Goal: Transaction & Acquisition: Purchase product/service

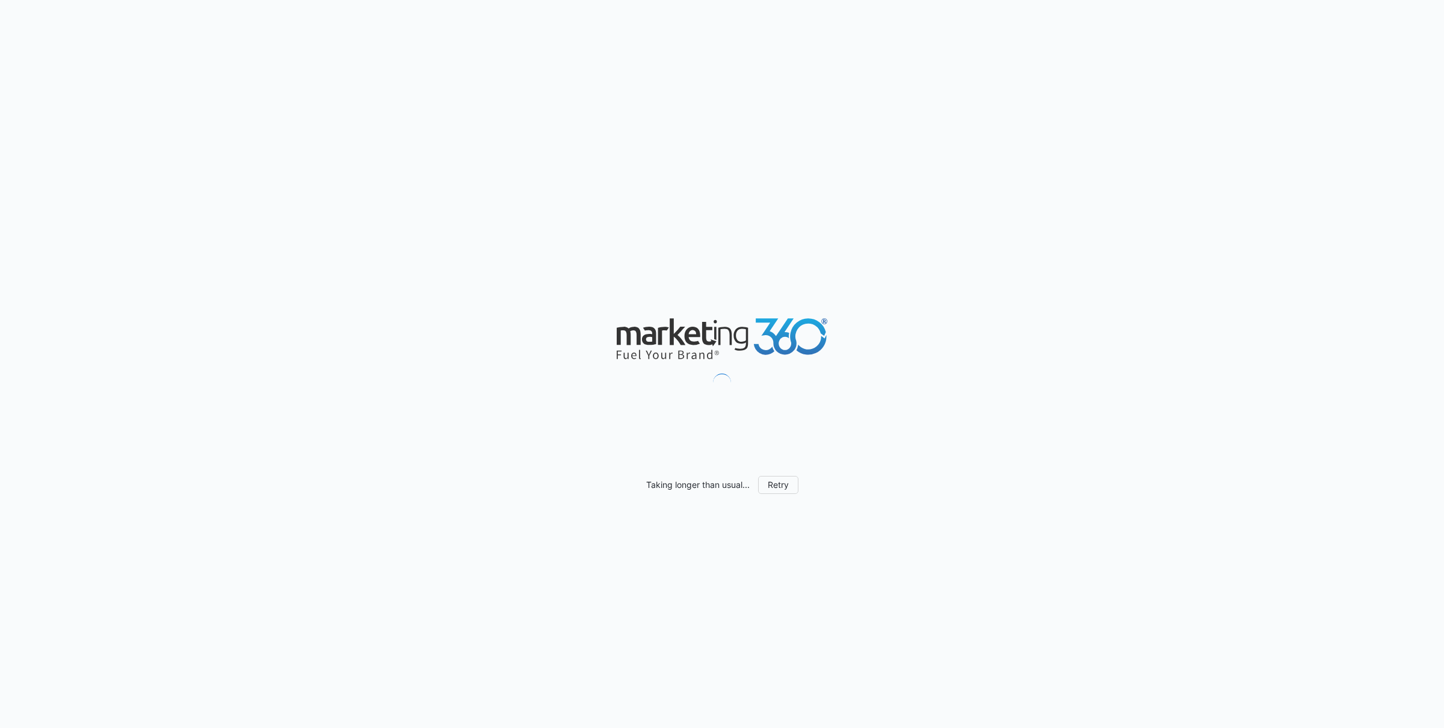
scroll to position [741, 0]
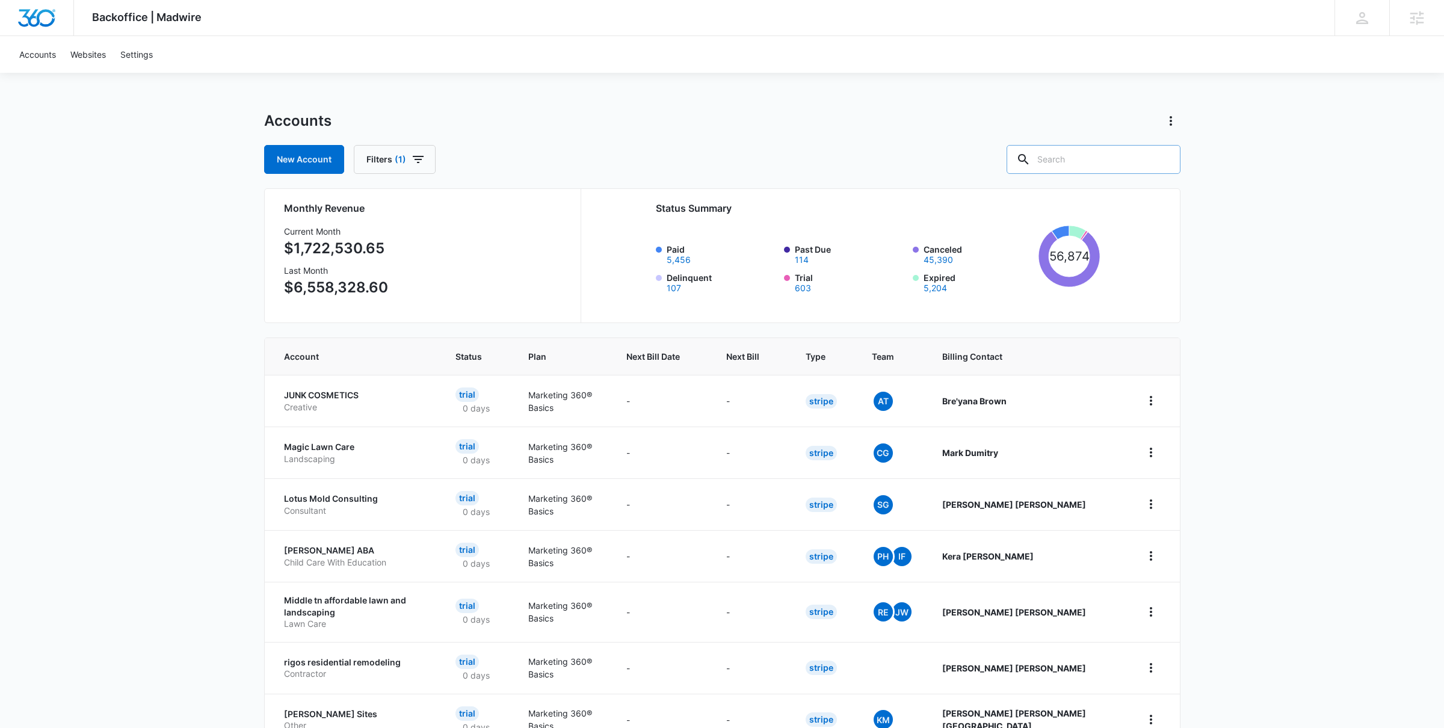
click at [1107, 159] on input "text" at bounding box center [1094, 159] width 174 height 29
type input "get liquid"
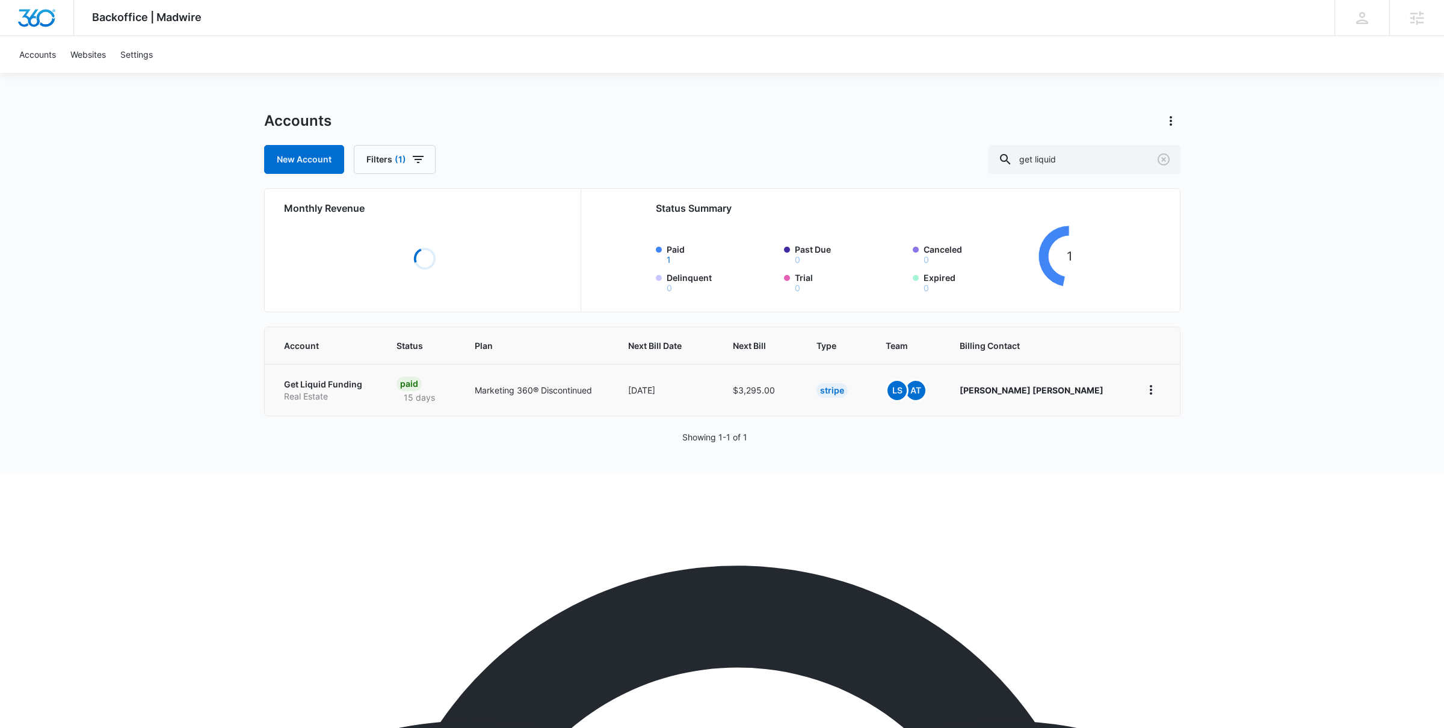
click at [336, 385] on p "Get Liquid Funding" at bounding box center [326, 385] width 84 height 12
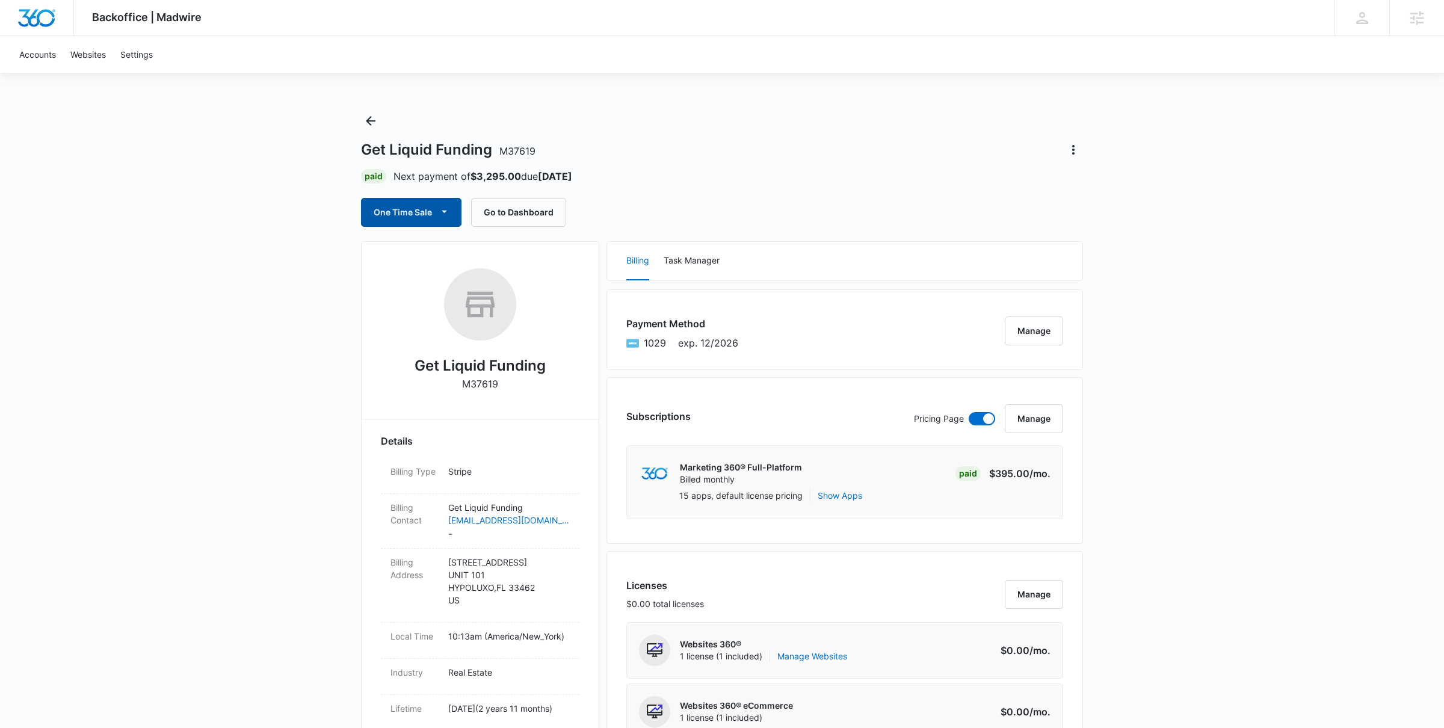
click at [427, 218] on button "One Time Sale" at bounding box center [411, 212] width 101 height 29
click at [429, 263] on button "Run One-Time Payment" at bounding box center [453, 253] width 182 height 22
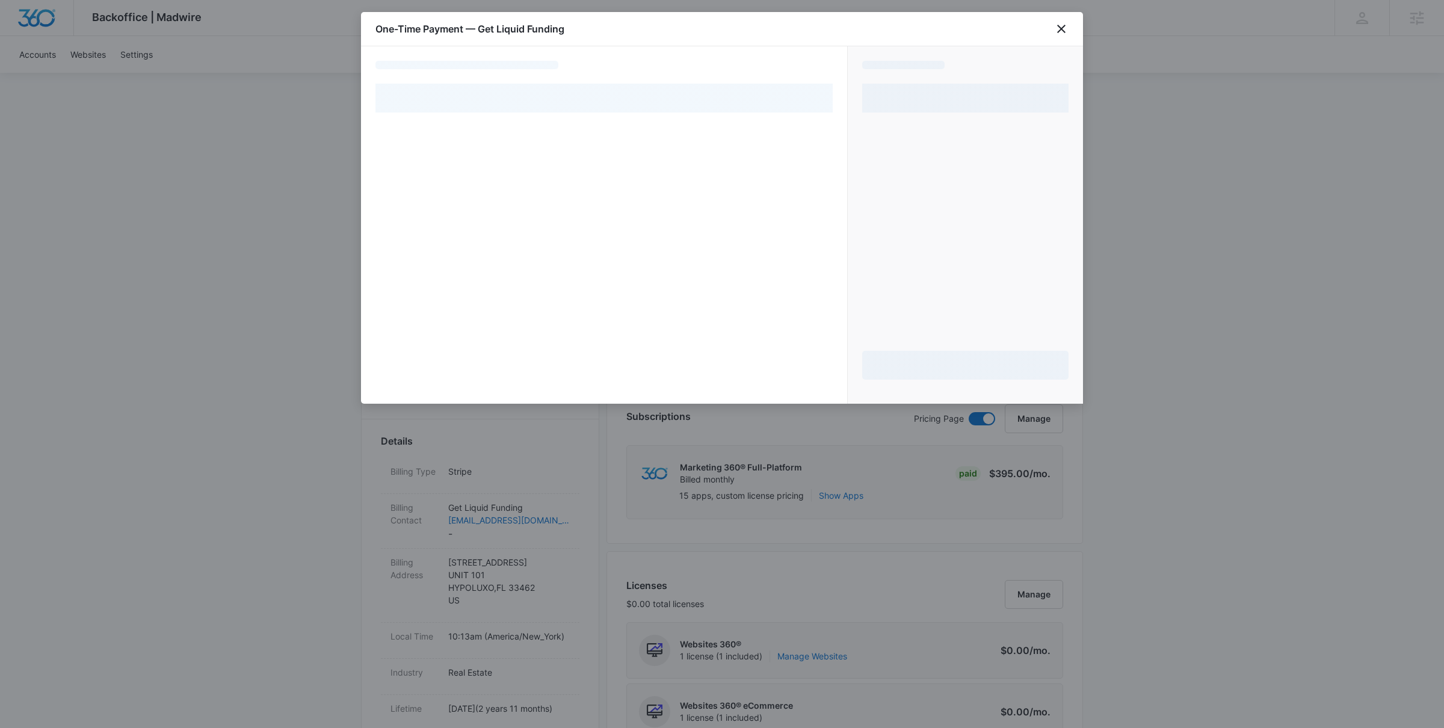
select select "pm_1MtF3IA4n8RTgNjUuss4RVm7"
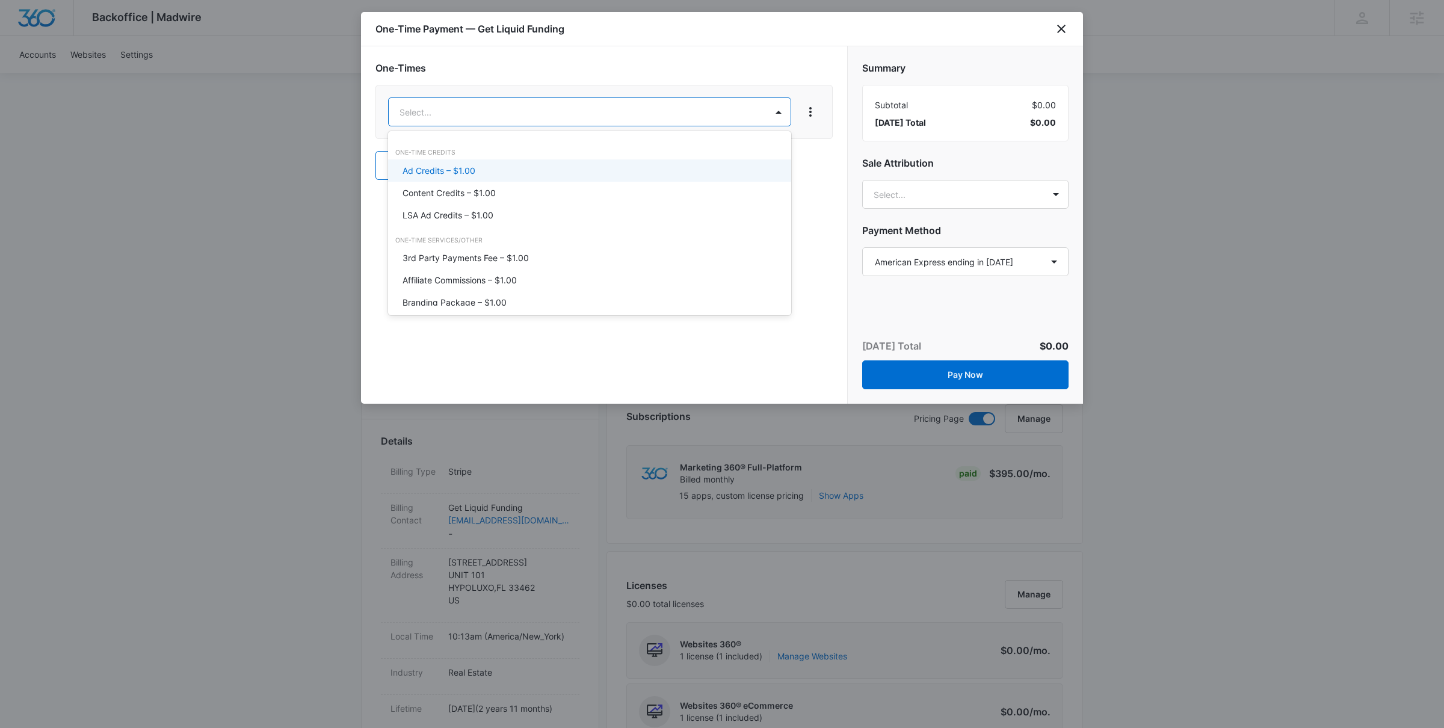
click at [519, 170] on div "Ad Credits – $1.00" at bounding box center [589, 170] width 372 height 13
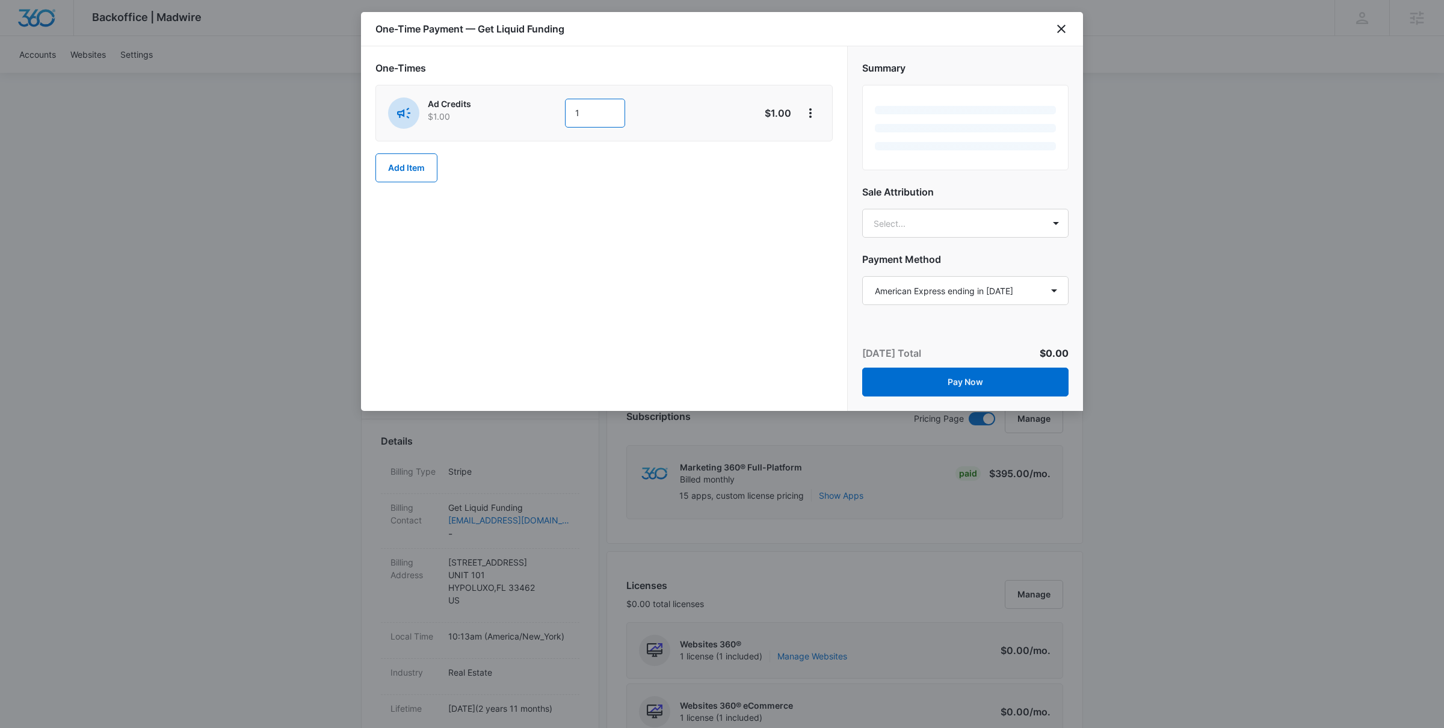
click at [594, 114] on input "1" at bounding box center [595, 113] width 60 height 29
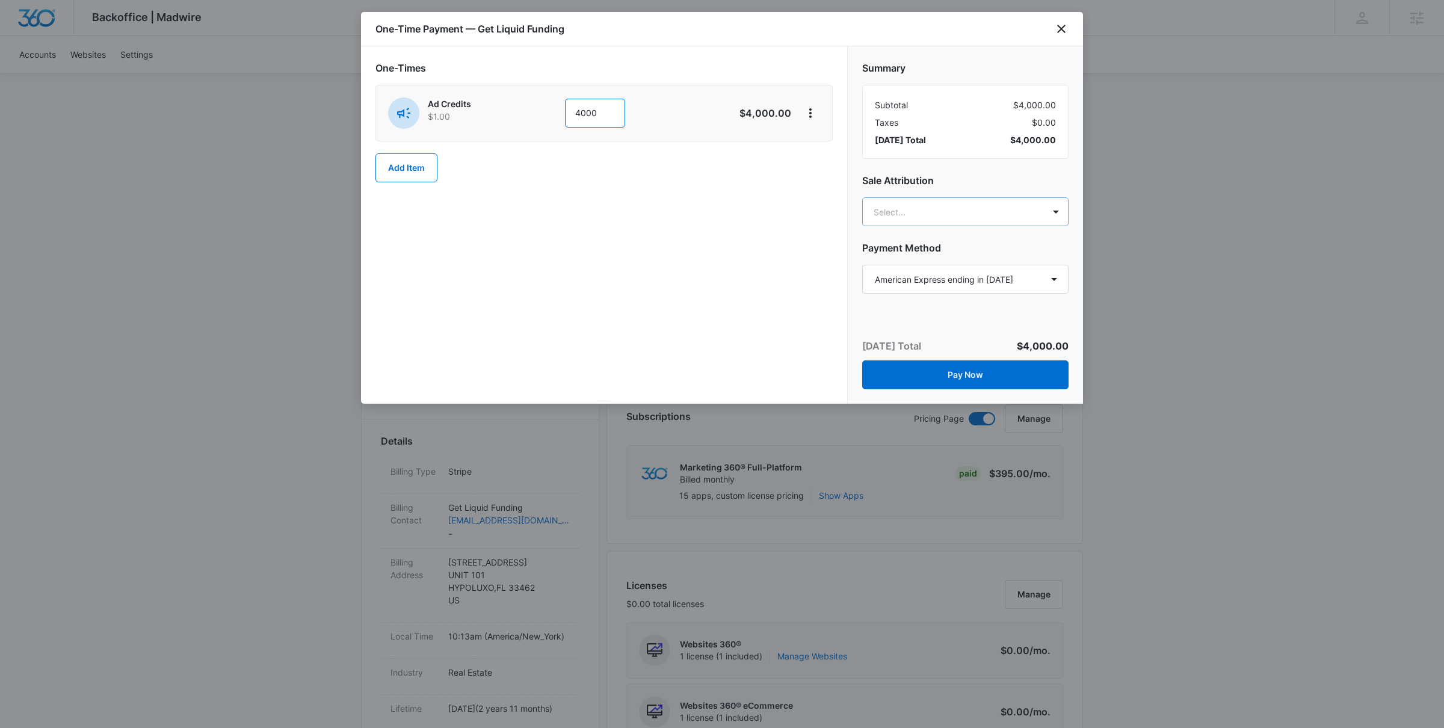
type input "4000"
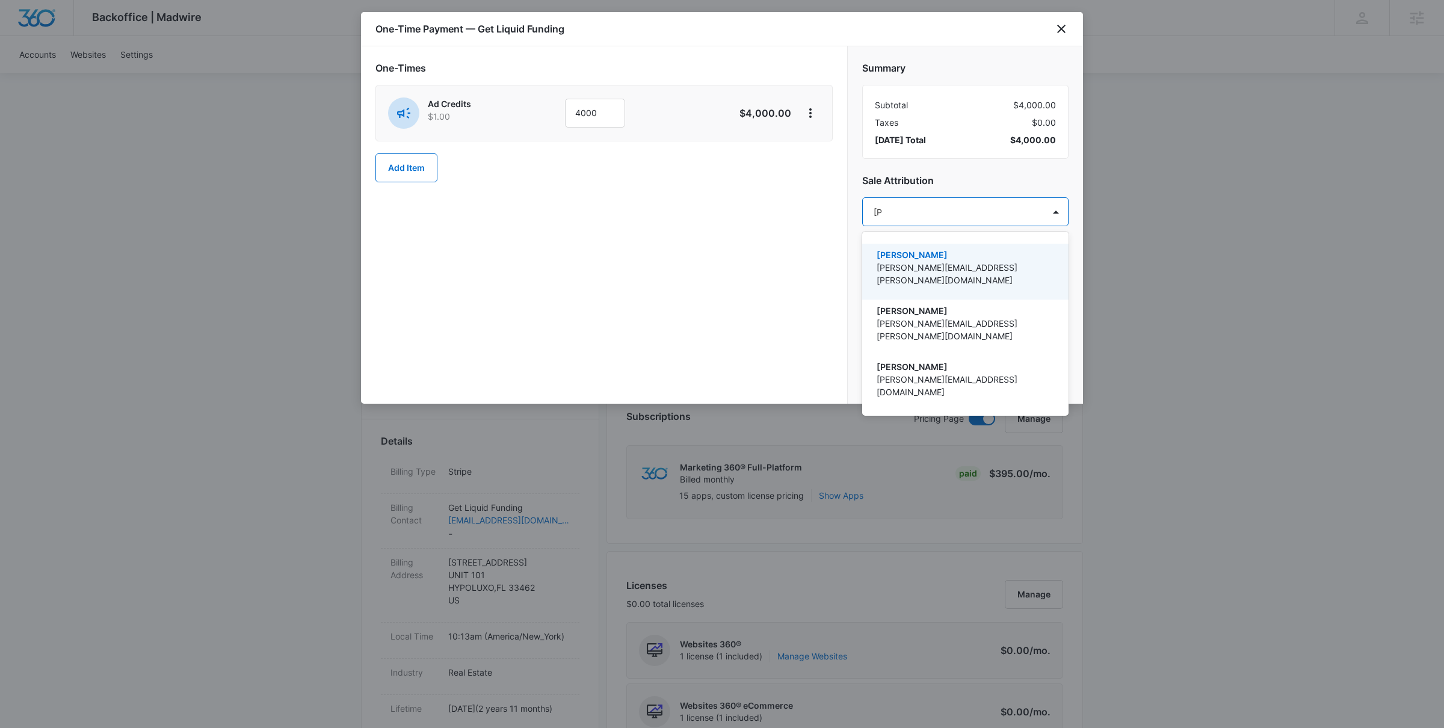
type input "[PERSON_NAME]"
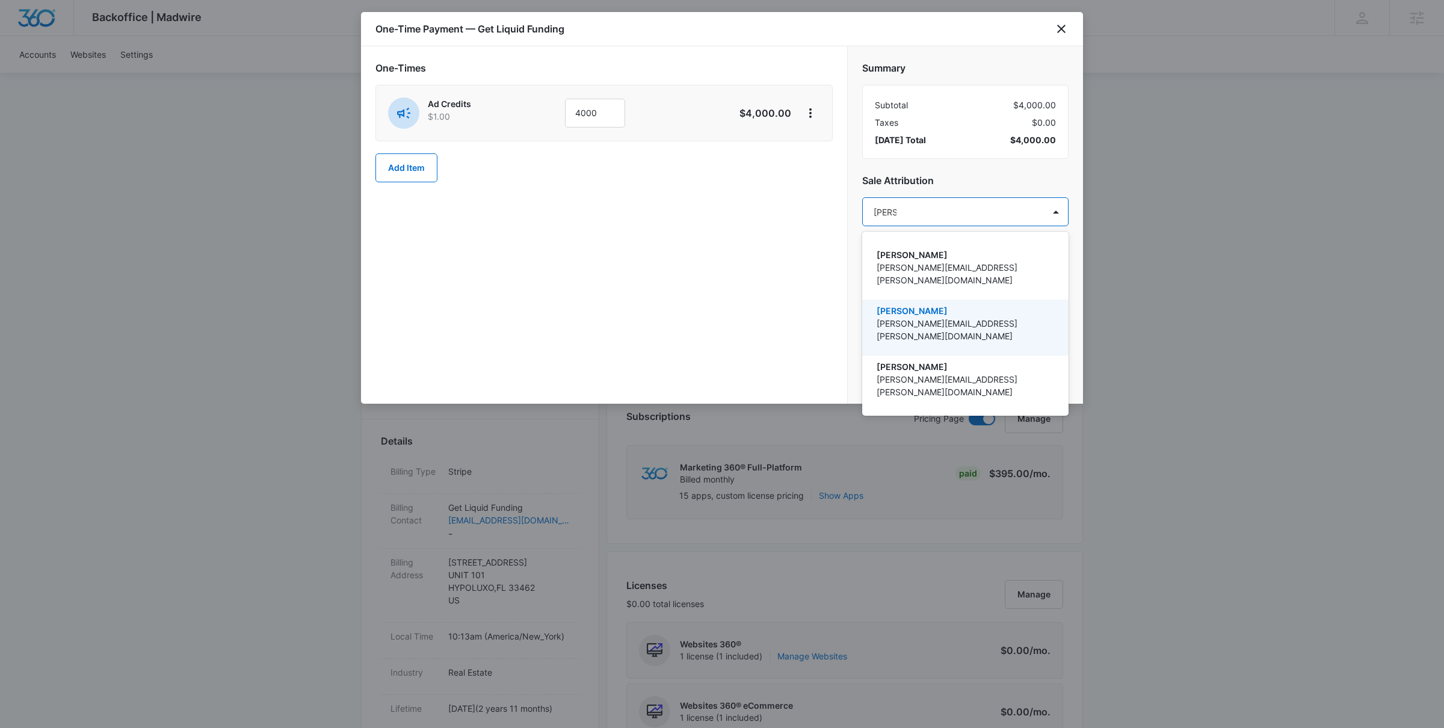
click at [925, 305] on p "[PERSON_NAME]" at bounding box center [964, 311] width 175 height 13
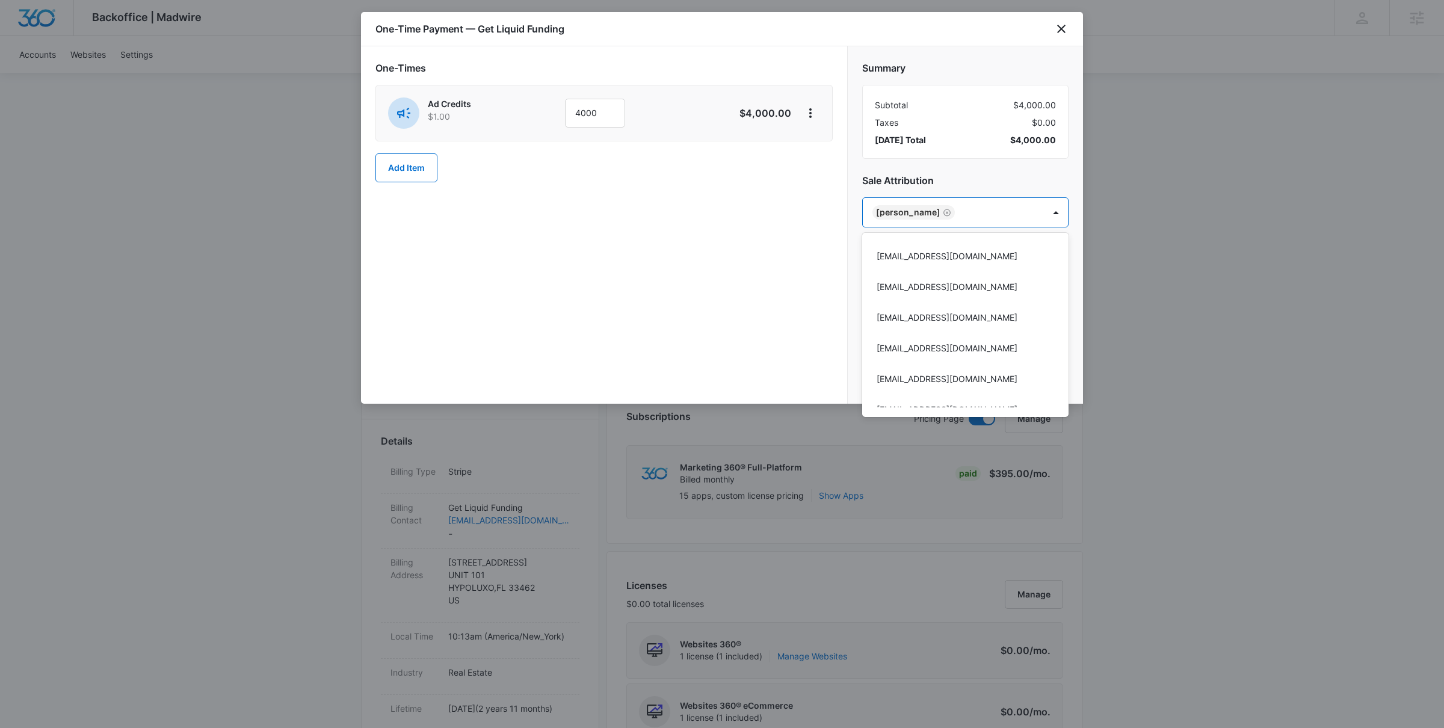
click at [752, 290] on div at bounding box center [722, 364] width 1444 height 728
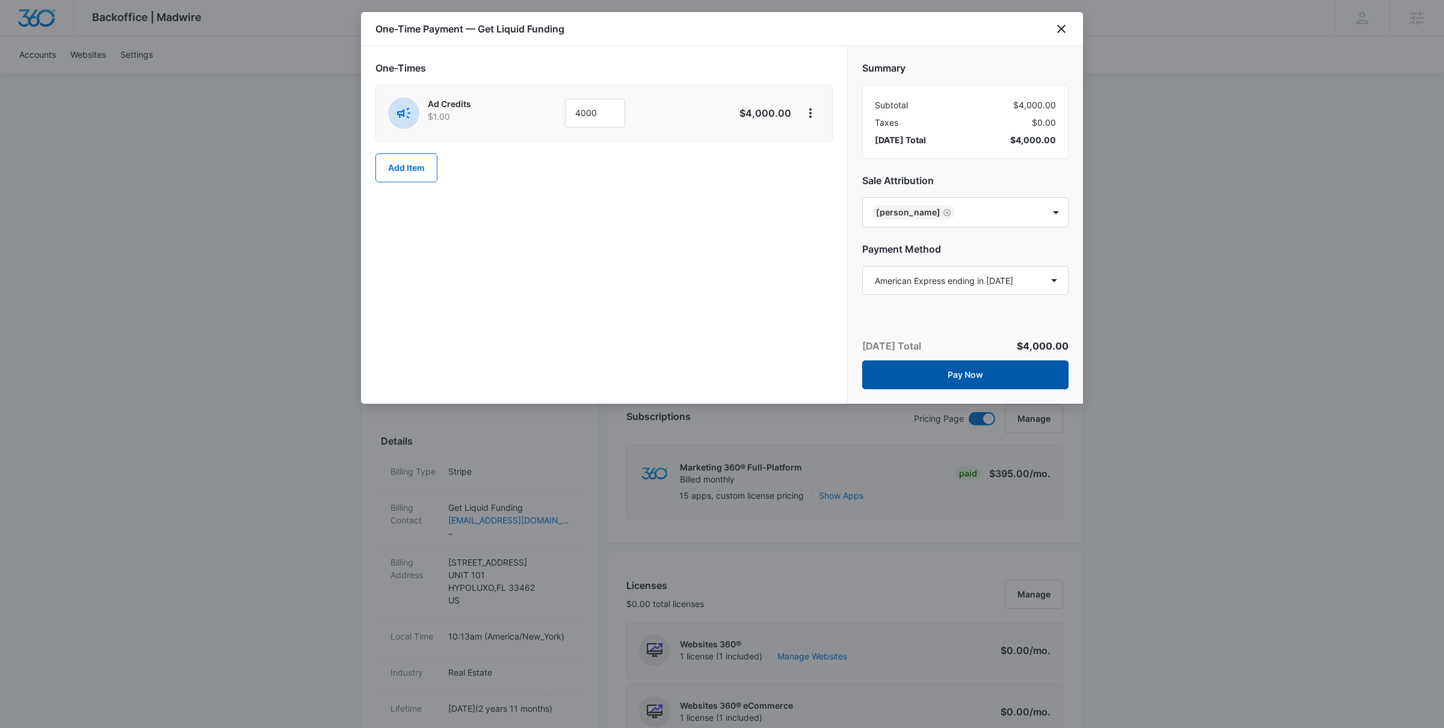
click at [963, 367] on button "Pay Now" at bounding box center [965, 374] width 206 height 29
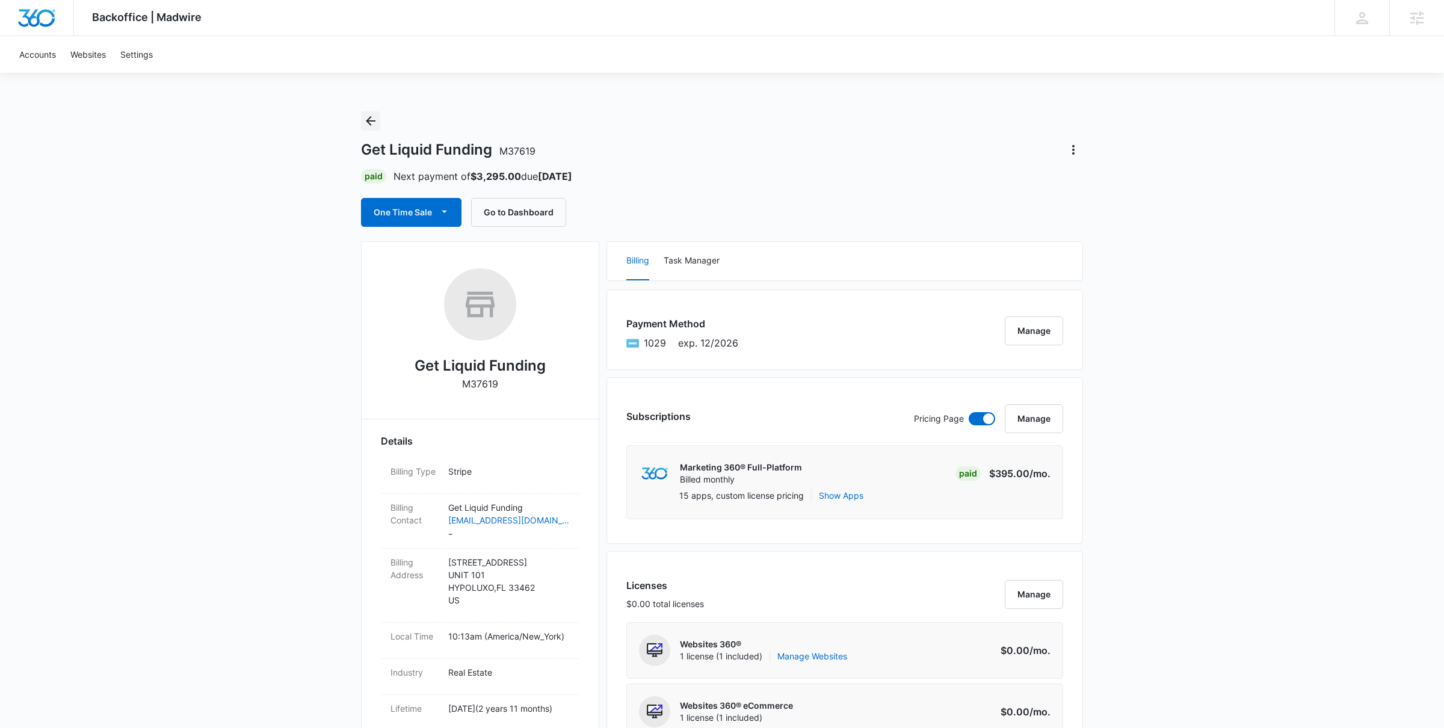
click at [376, 123] on icon "Back" at bounding box center [371, 121] width 14 height 14
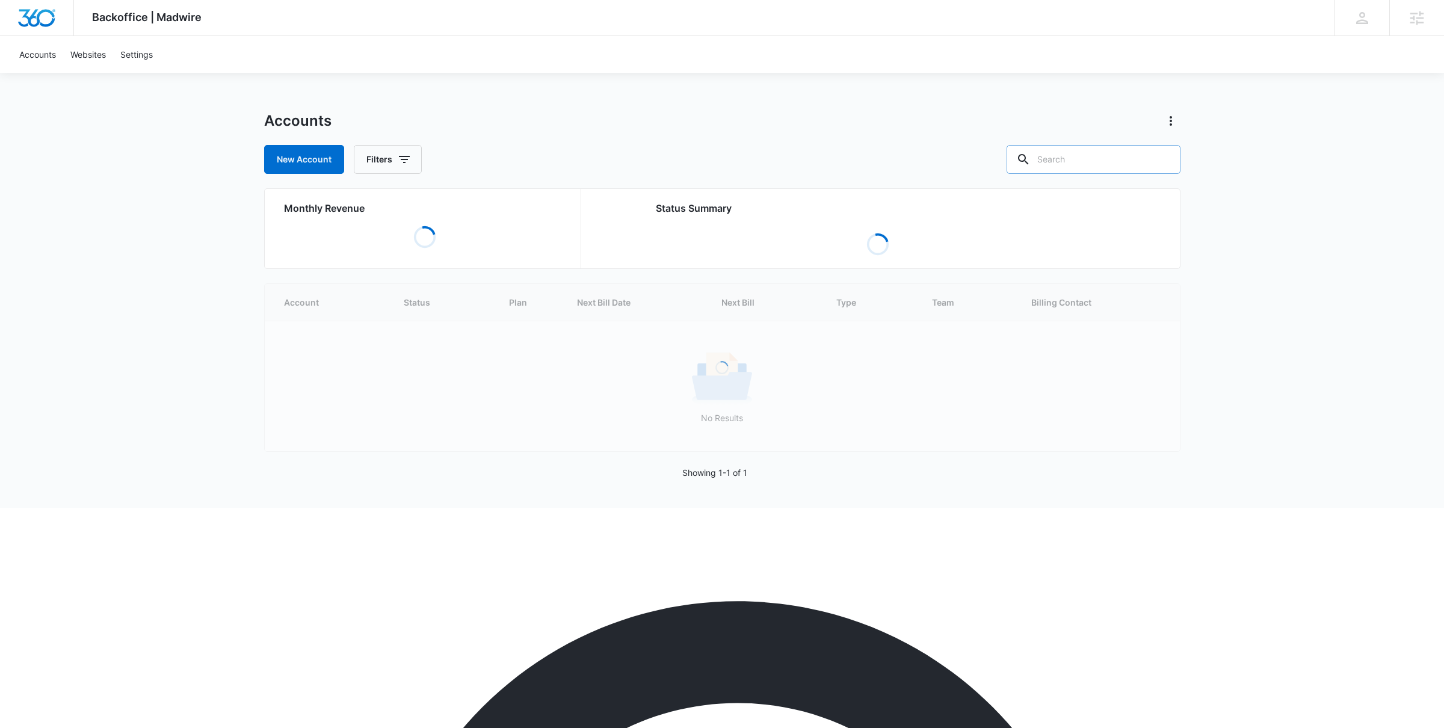
click at [1117, 161] on input "text" at bounding box center [1094, 159] width 174 height 29
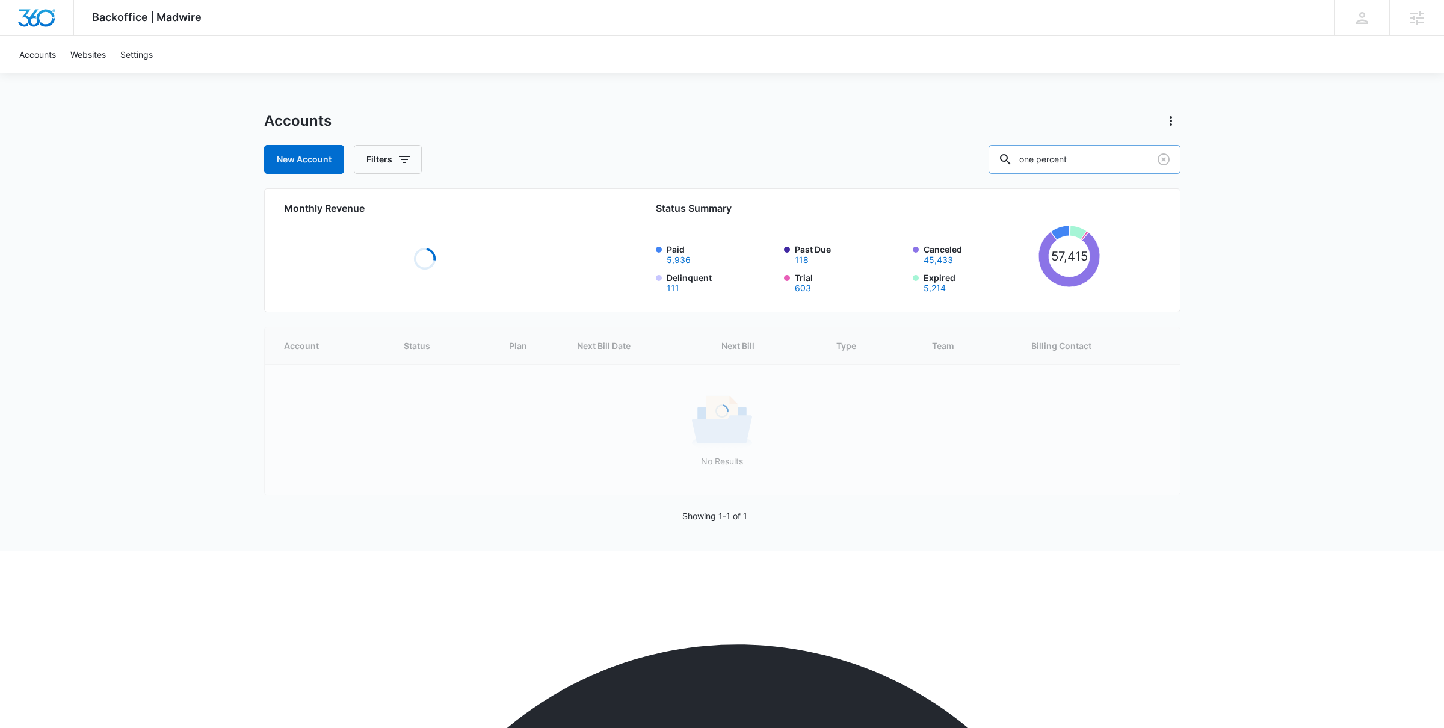
type input "one percent"
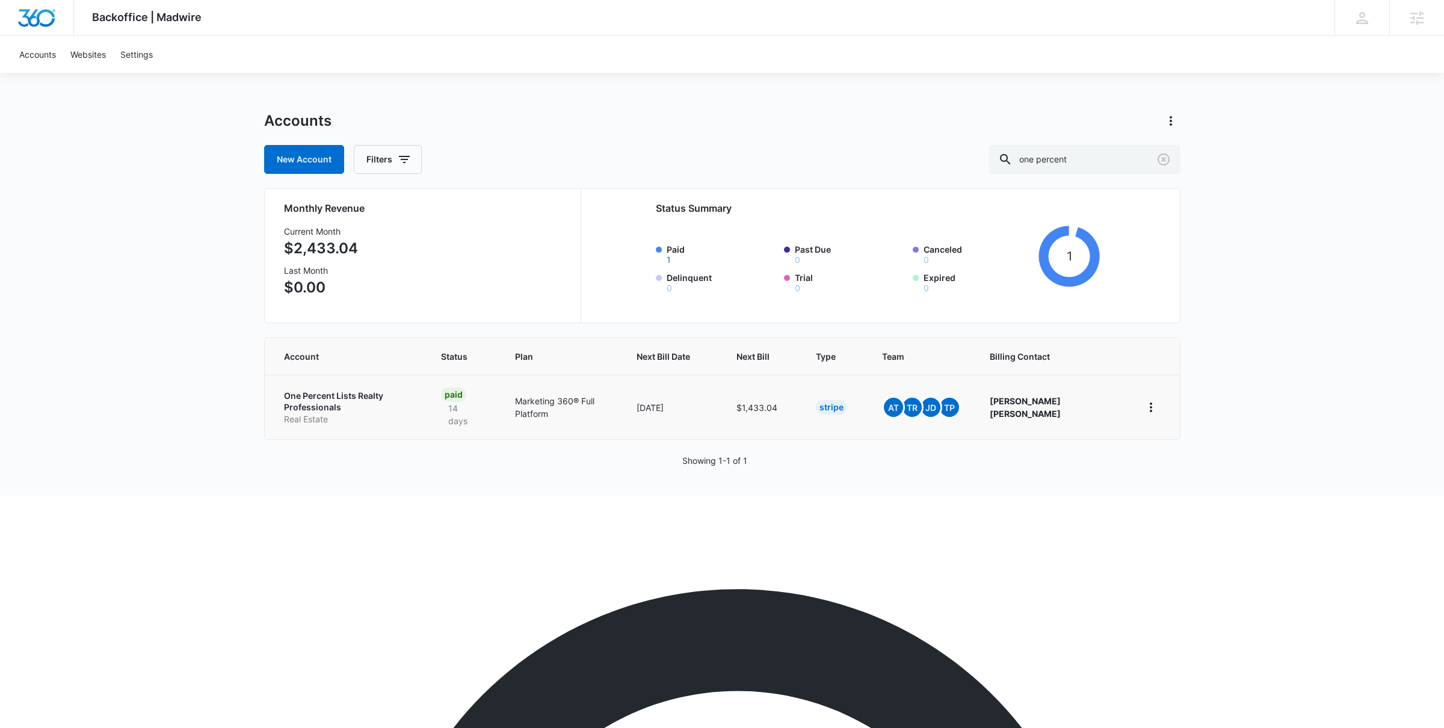
click at [403, 396] on p "One Percent Lists Realty Professionals" at bounding box center [348, 401] width 128 height 23
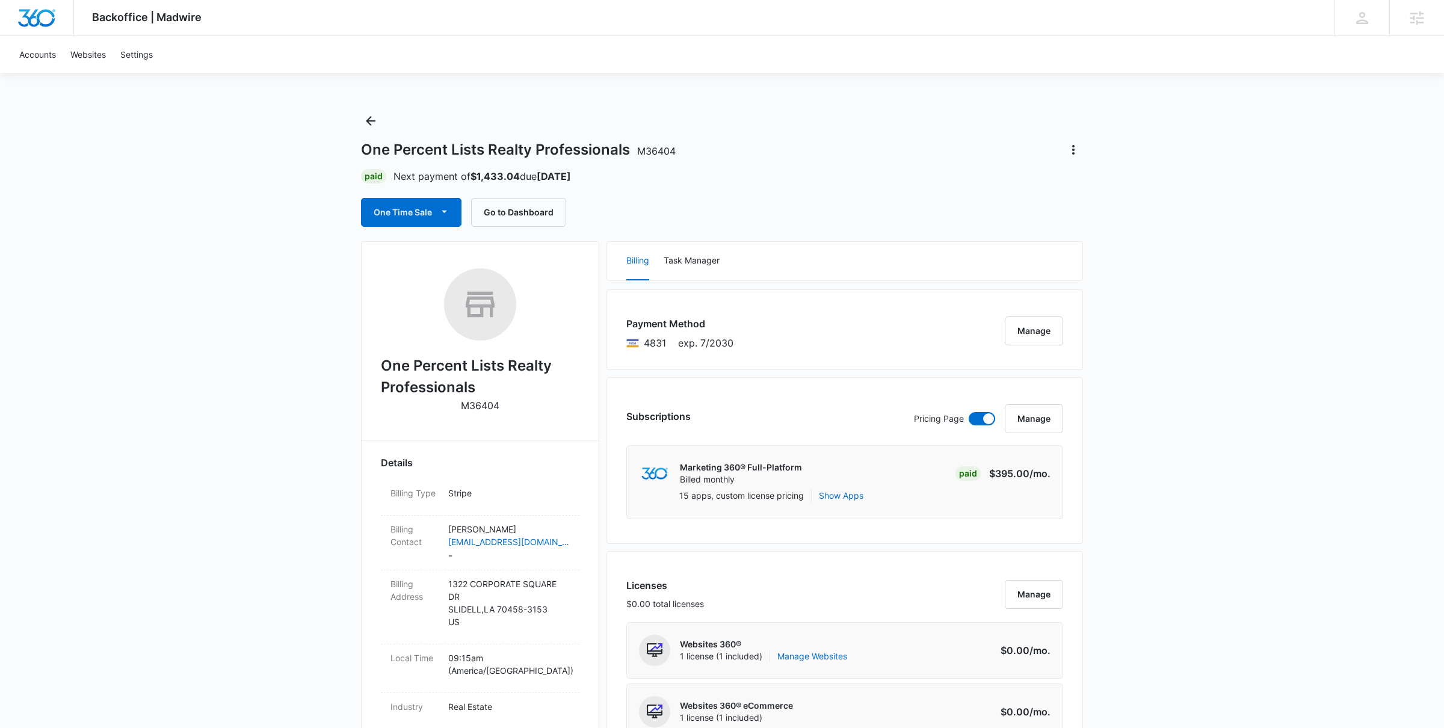
scroll to position [862, 0]
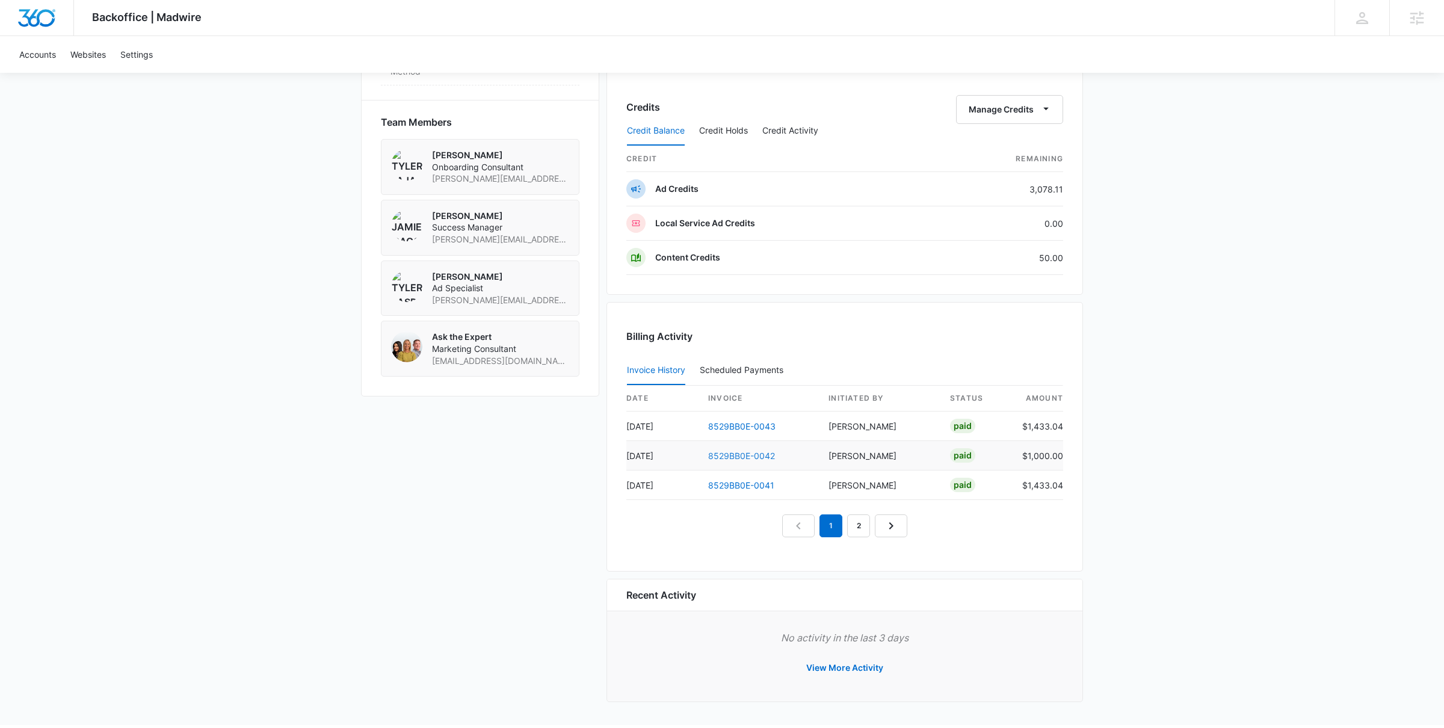
click at [722, 458] on link "8529BB0E-0042" at bounding box center [741, 456] width 67 height 10
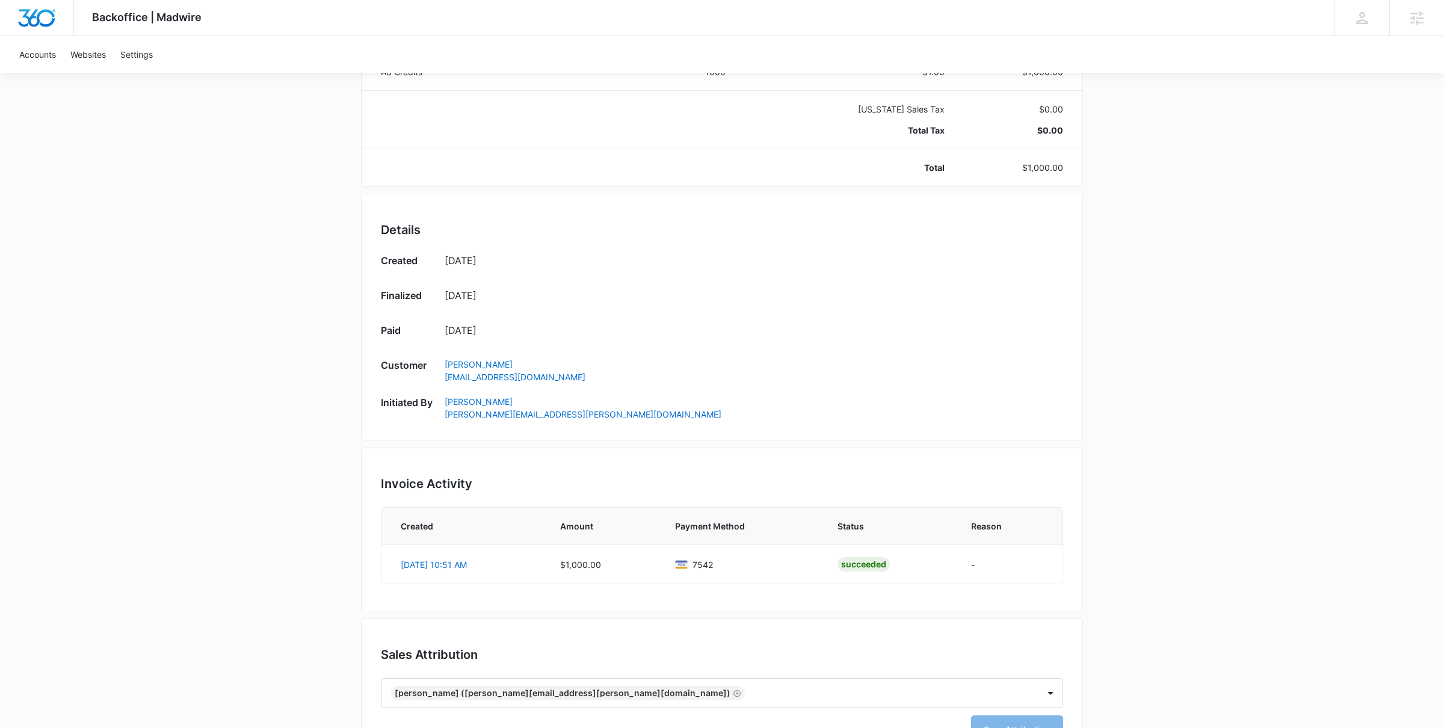
scroll to position [315, 0]
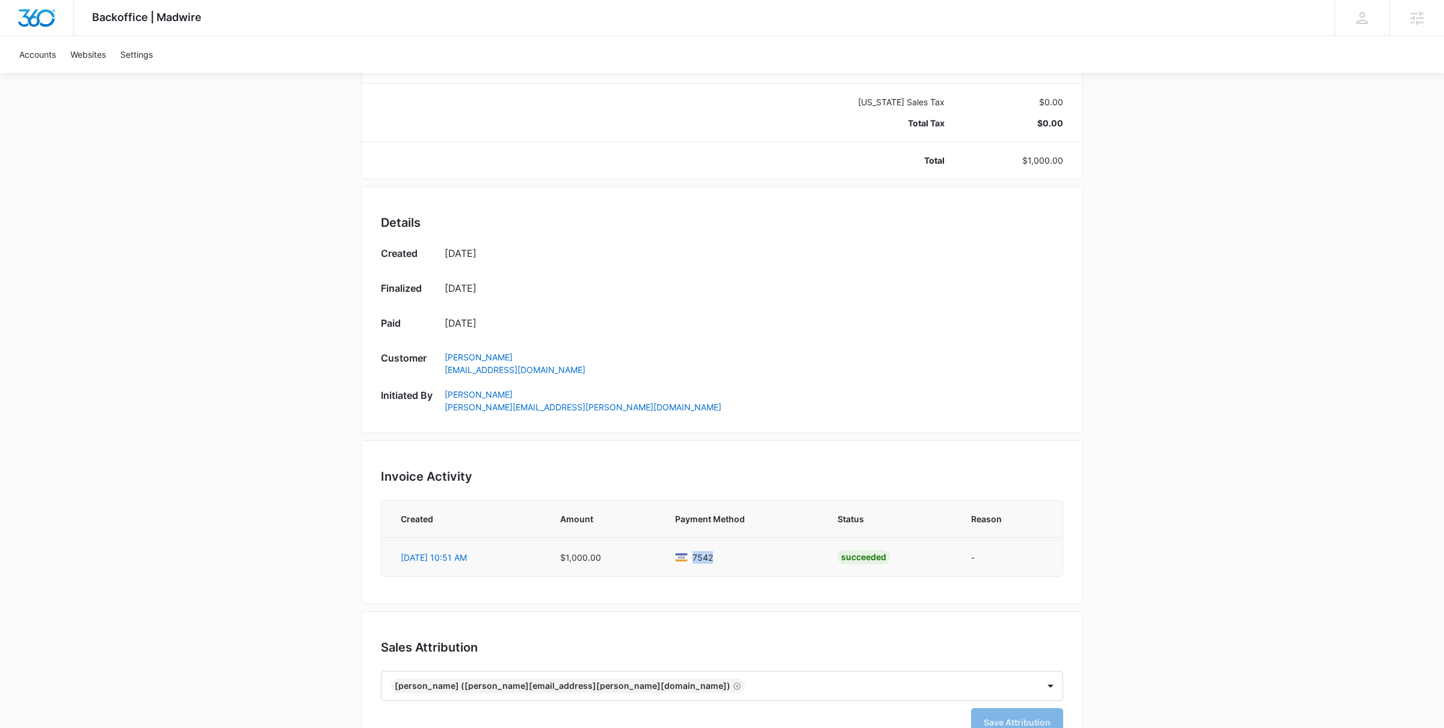
drag, startPoint x: 692, startPoint y: 562, endPoint x: 746, endPoint y: 558, distance: 54.3
type textarea "7542"
click at [746, 558] on div "7542" at bounding box center [742, 557] width 134 height 13
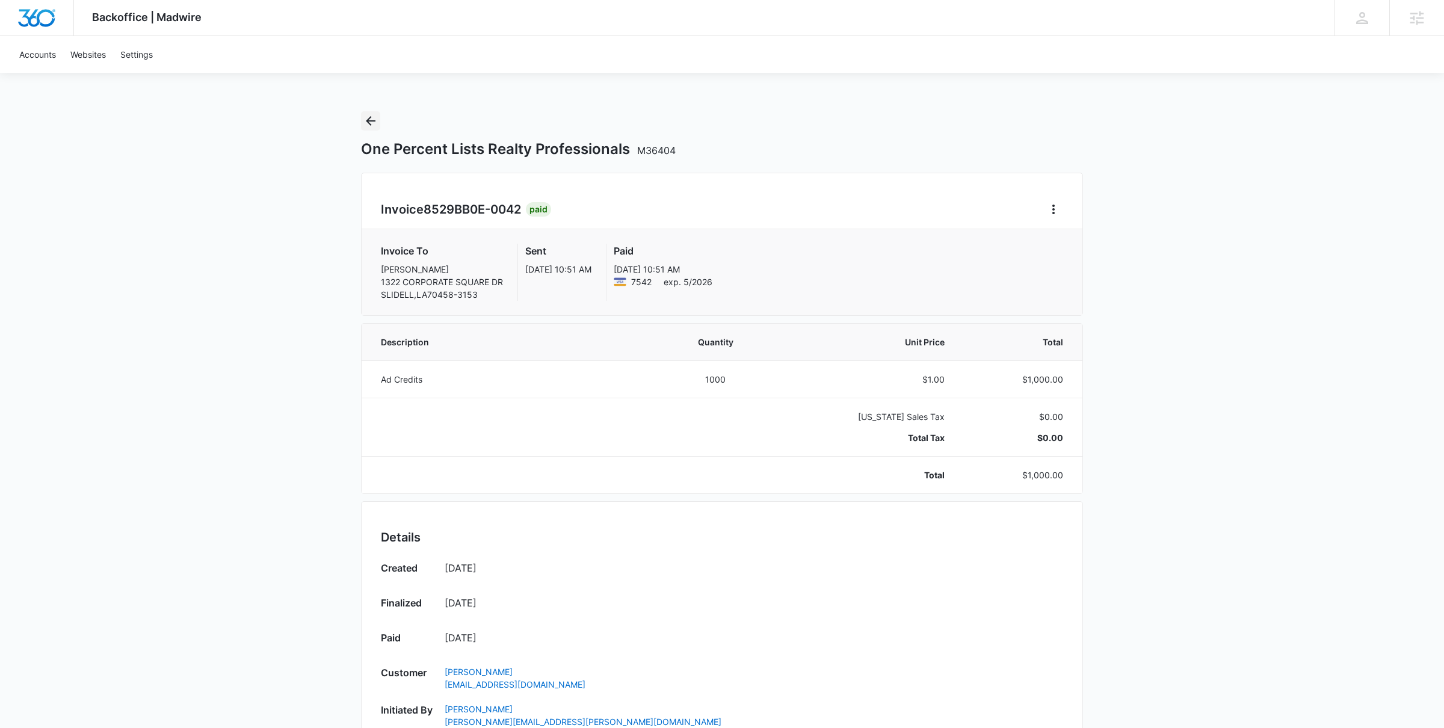
click at [364, 122] on icon "Back" at bounding box center [371, 121] width 14 height 14
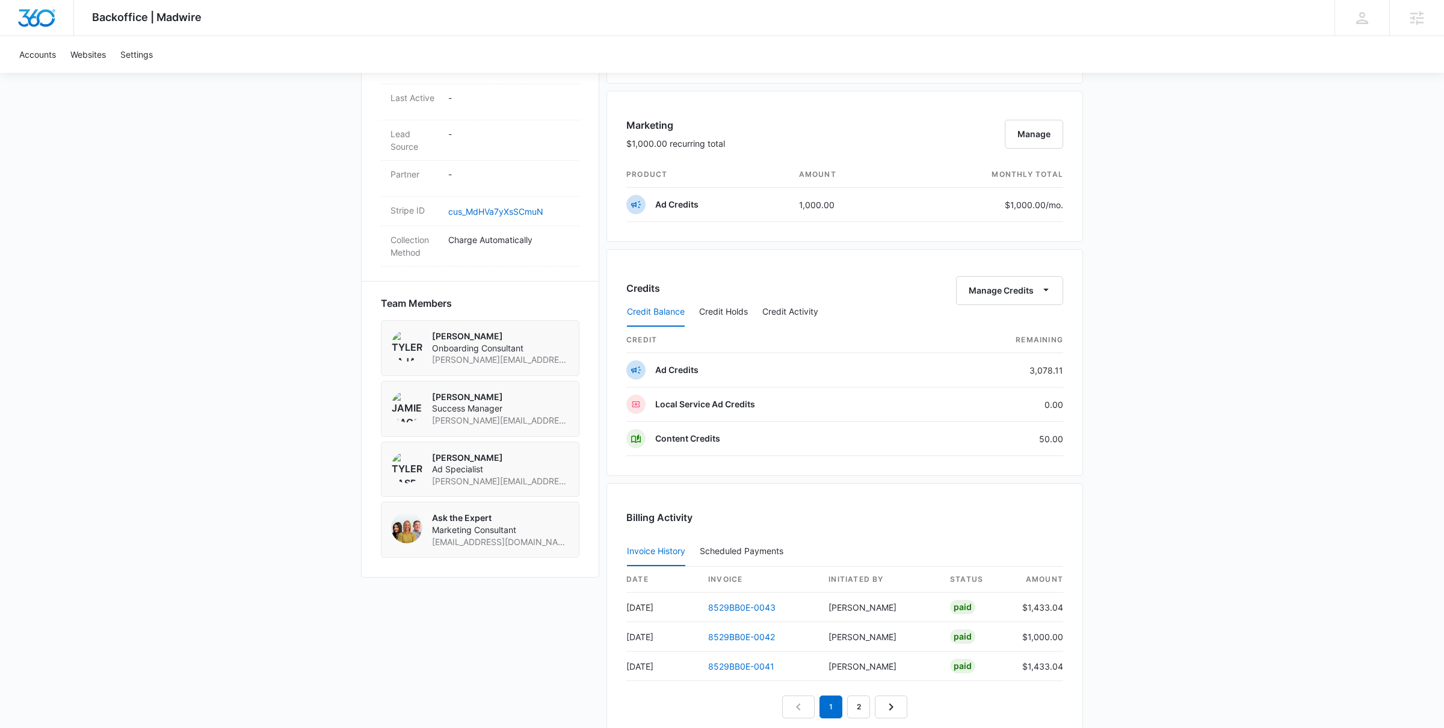
scroll to position [862, 0]
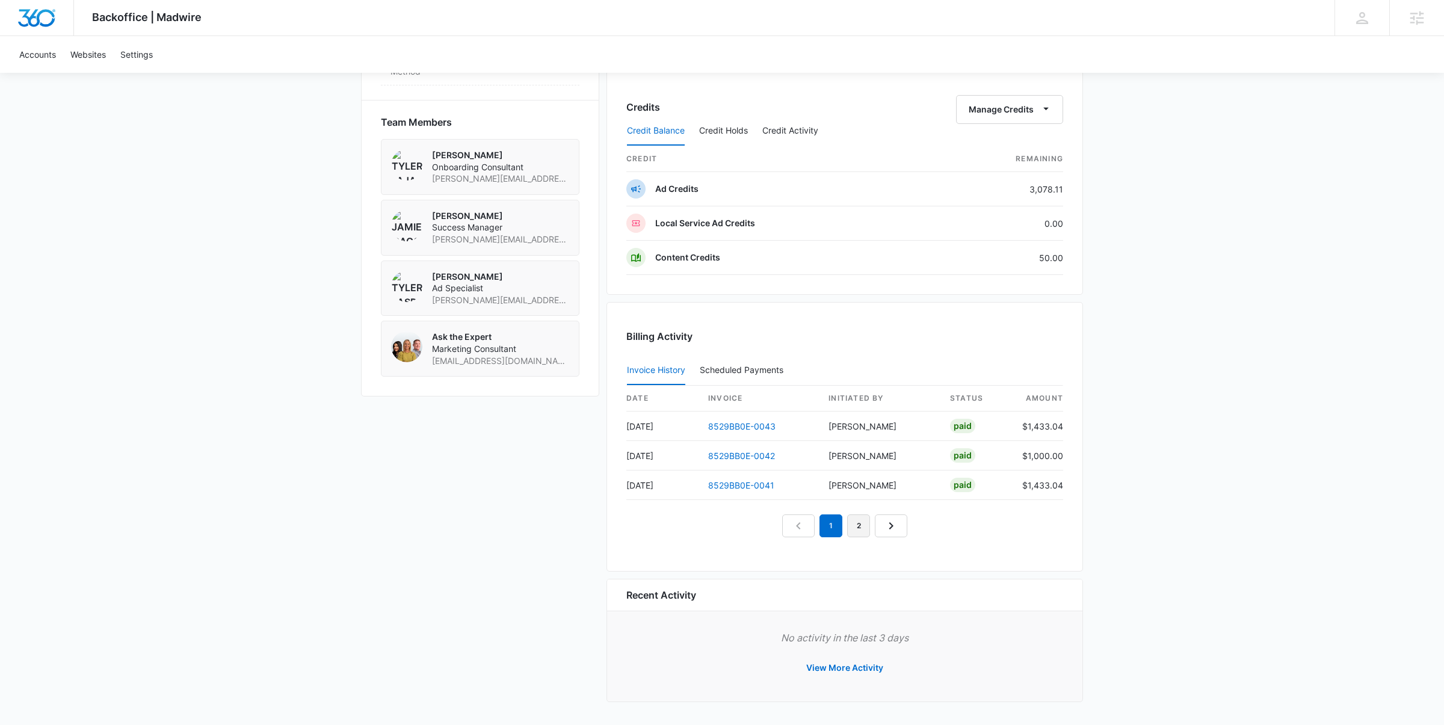
click at [869, 531] on link "2" at bounding box center [858, 526] width 23 height 23
click at [869, 531] on link "3" at bounding box center [872, 526] width 23 height 23
click at [875, 531] on link "4" at bounding box center [886, 526] width 23 height 23
click at [743, 490] on link "8529BB0E-0032" at bounding box center [741, 485] width 67 height 10
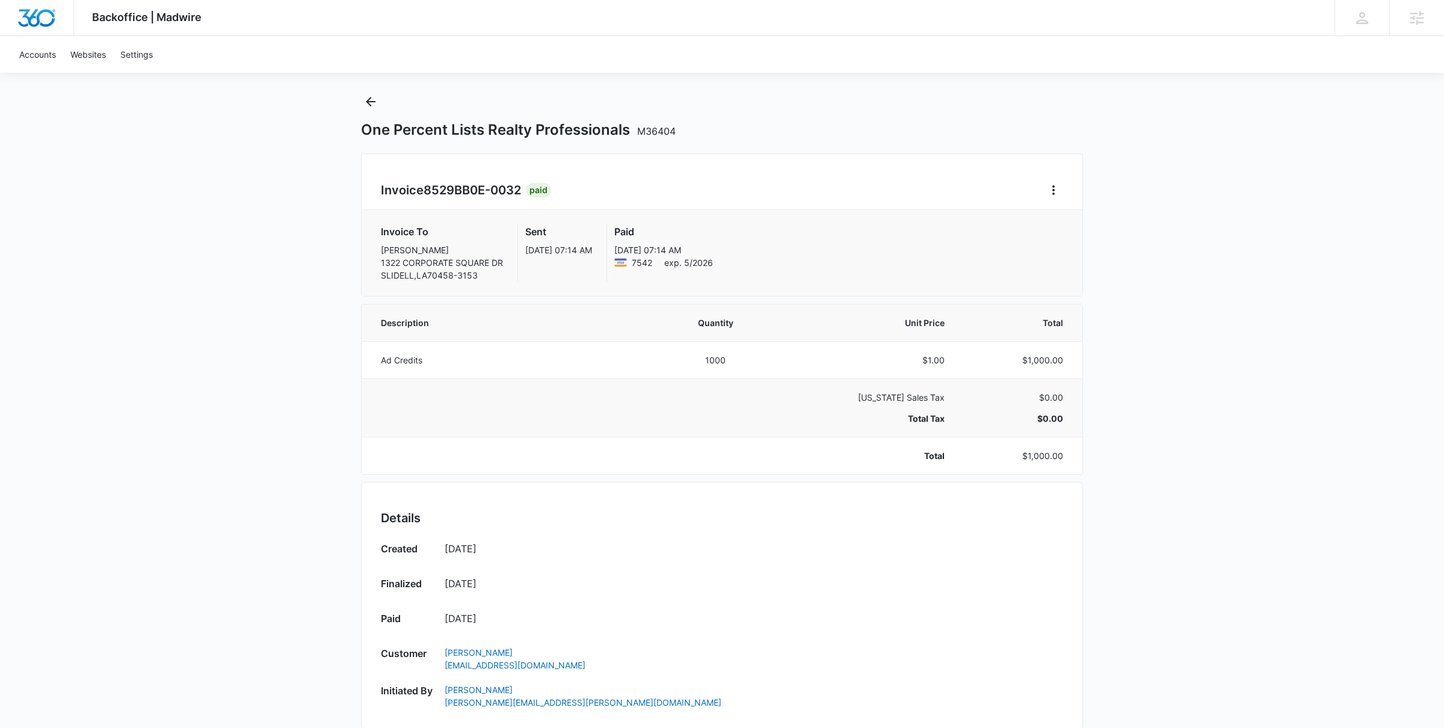
scroll to position [22, 0]
click at [373, 101] on icon "Back" at bounding box center [371, 98] width 14 height 14
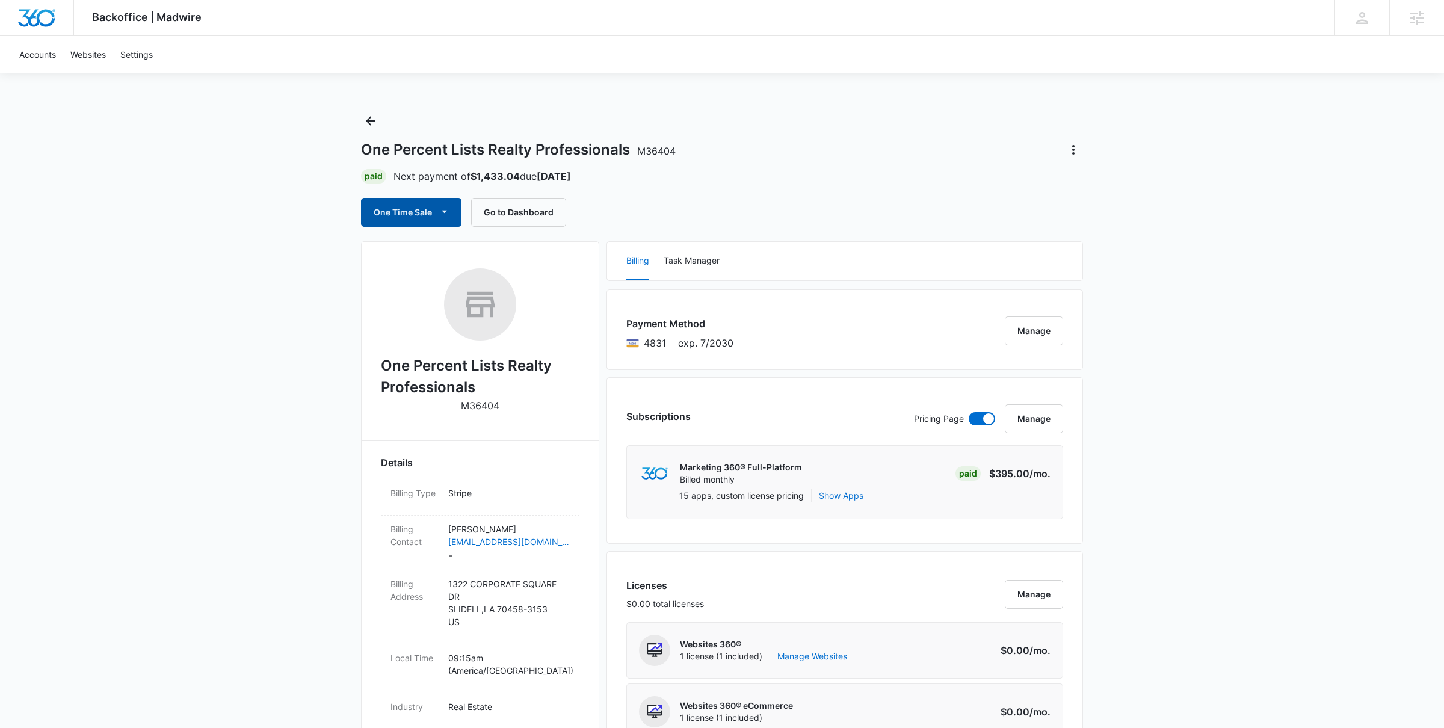
click at [416, 211] on button "One Time Sale" at bounding box center [411, 212] width 101 height 29
click at [442, 245] on button "Run One-Time Payment" at bounding box center [453, 253] width 182 height 22
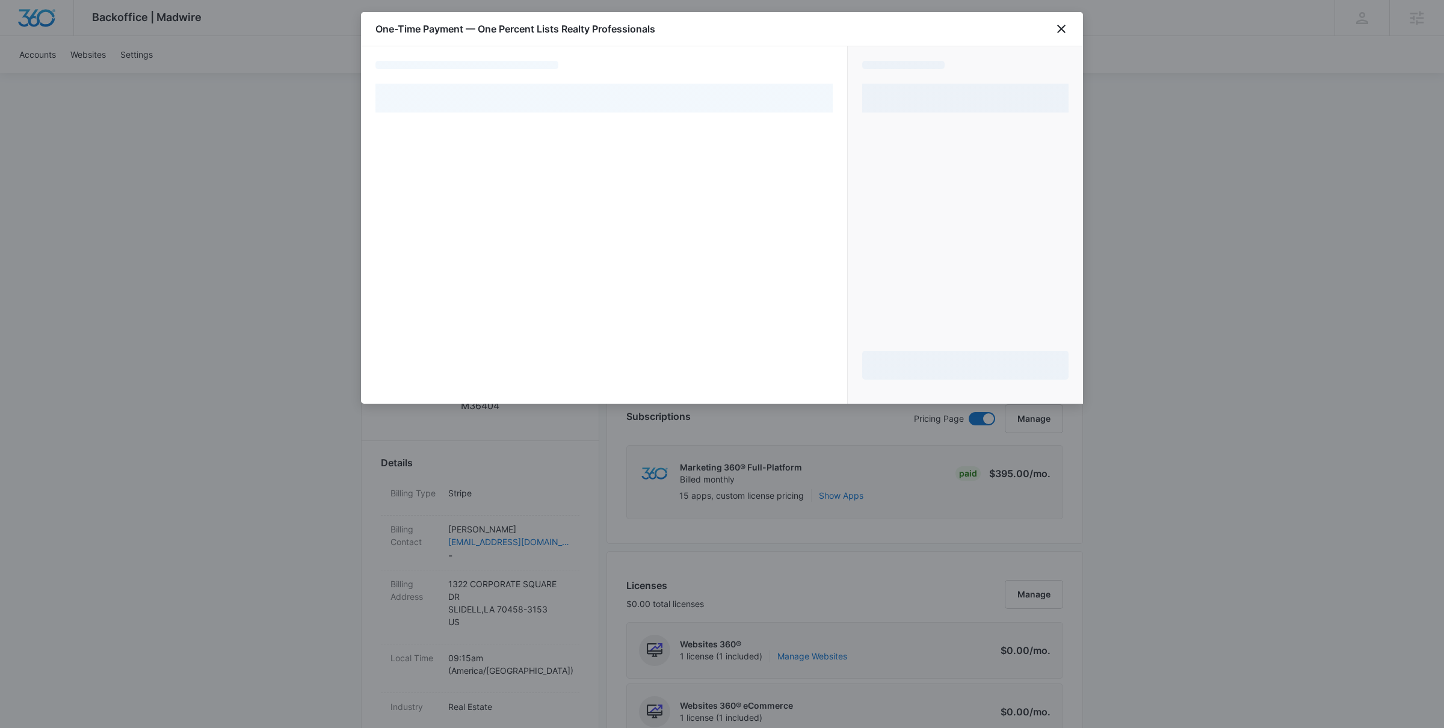
select select "pm_1SBfKhA4n8RTgNjUyEV3t1QK"
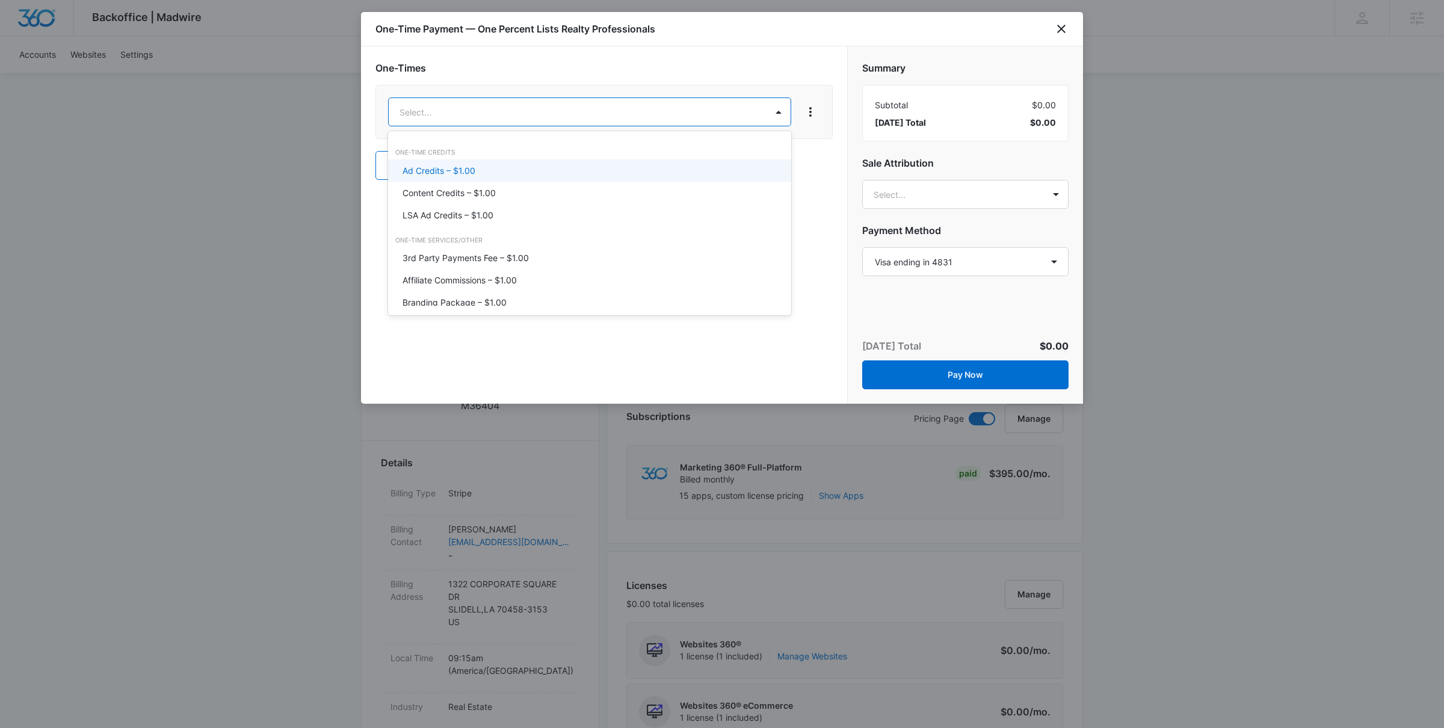
click at [563, 176] on div "Ad Credits – $1.00" at bounding box center [589, 170] width 372 height 13
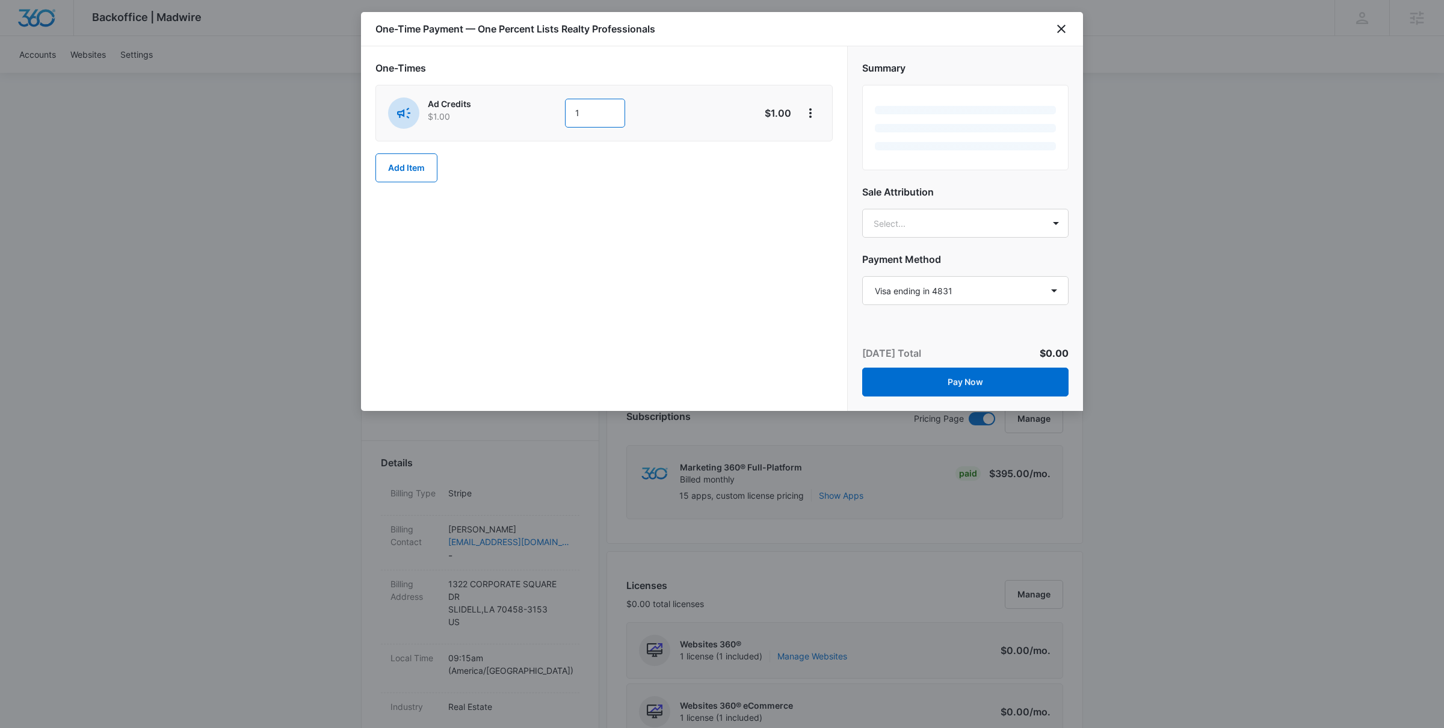
click at [589, 112] on input "1" at bounding box center [595, 113] width 60 height 29
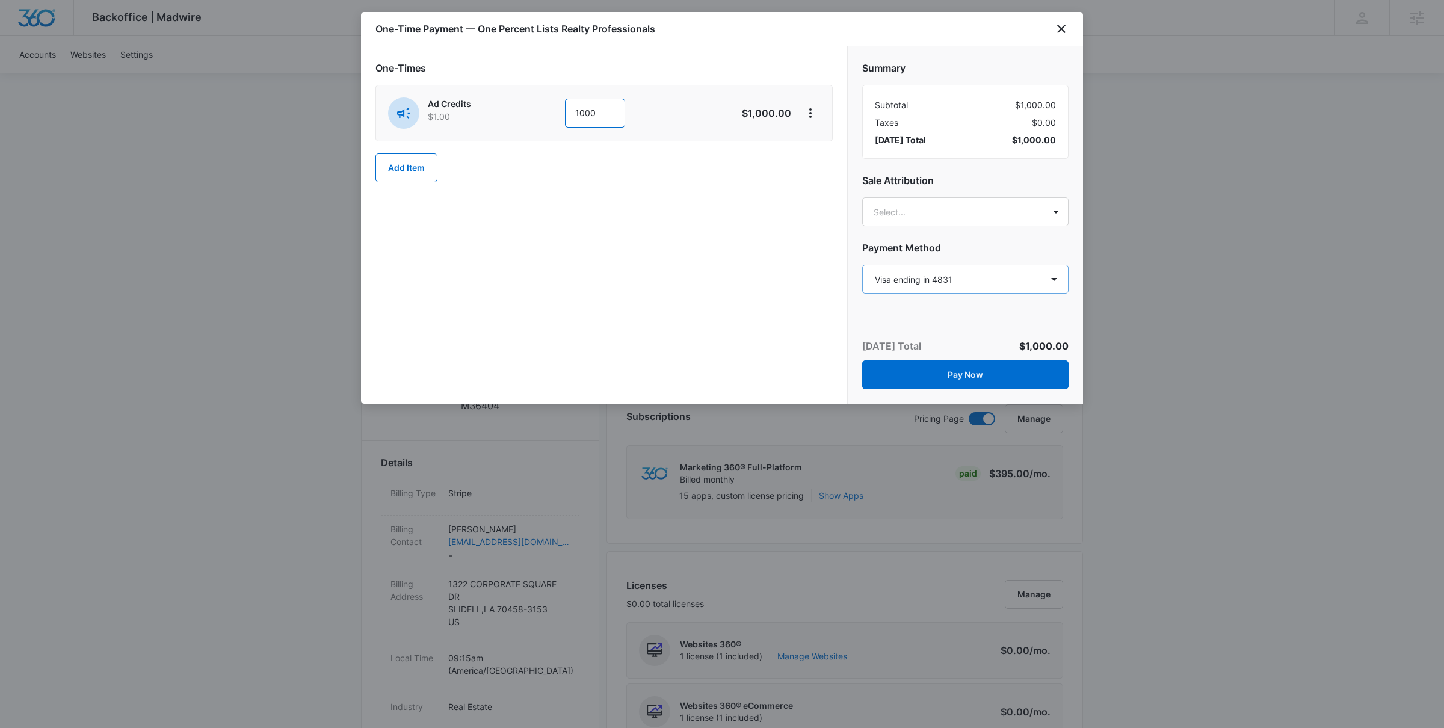
type input "1000"
click at [952, 280] on select "Select a payment method Visa ending in 4831 Visa ending in 4831 Visa ending in …" at bounding box center [965, 279] width 206 height 29
select select "pm_1MtF2IA4n8RTgNjUTbz0gIe4"
click at [862, 265] on select "Select a payment method Visa ending in 4831 Visa ending in 4831 Visa ending in …" at bounding box center [965, 279] width 206 height 29
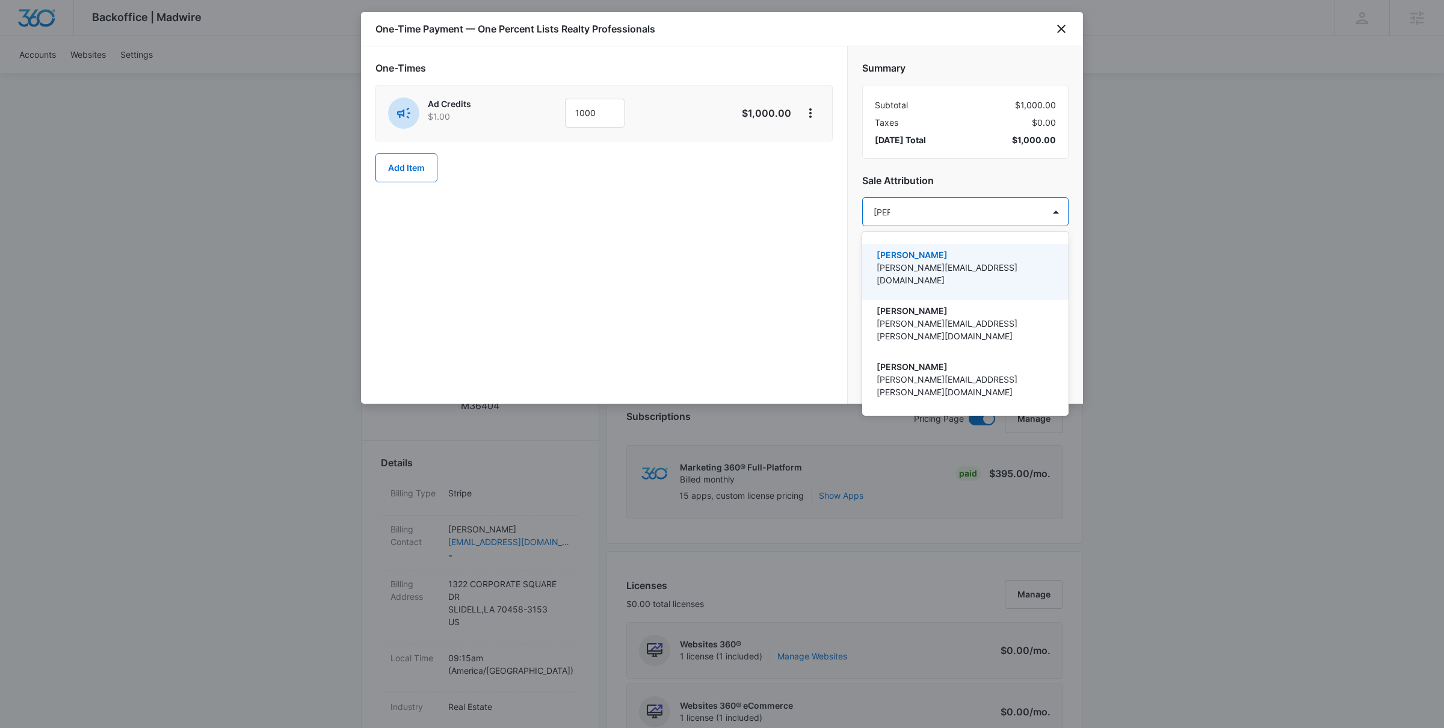
type input "[PERSON_NAME]"
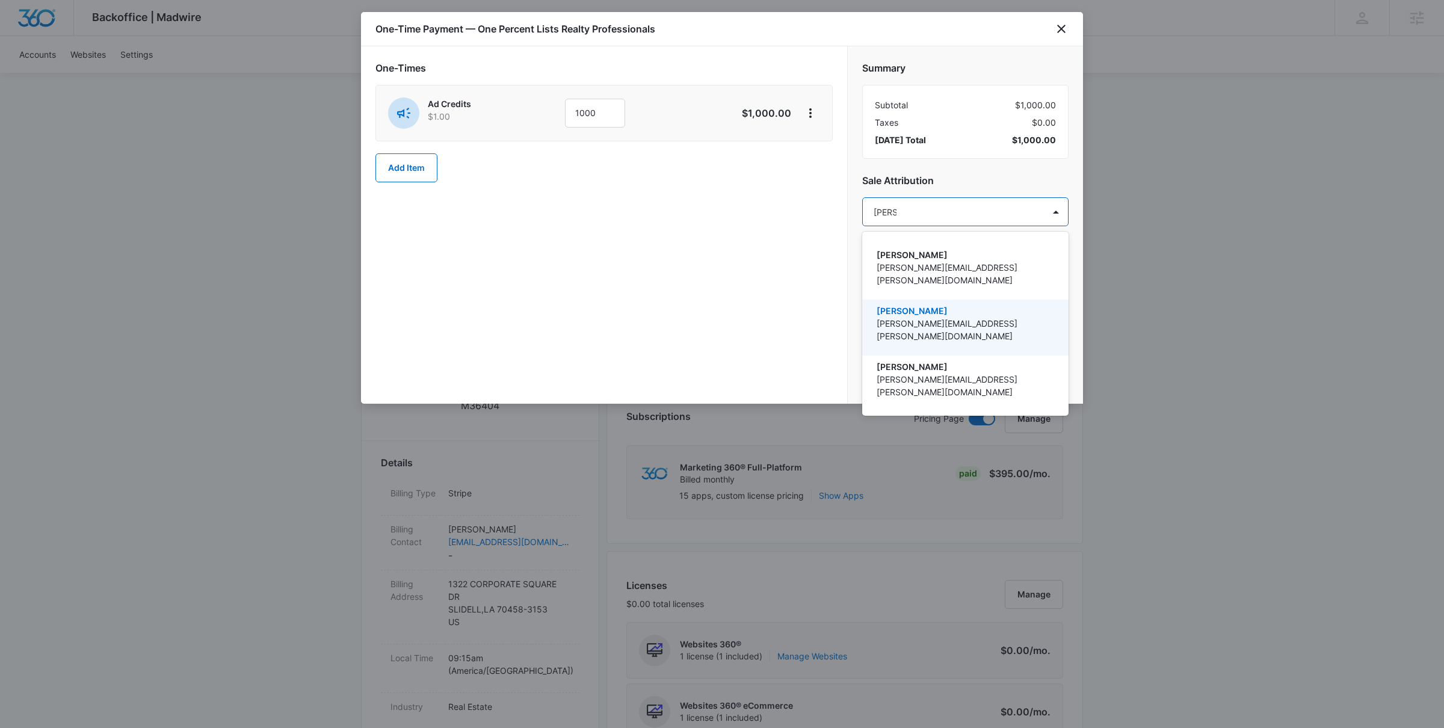
click at [917, 305] on p "[PERSON_NAME]" at bounding box center [964, 311] width 175 height 13
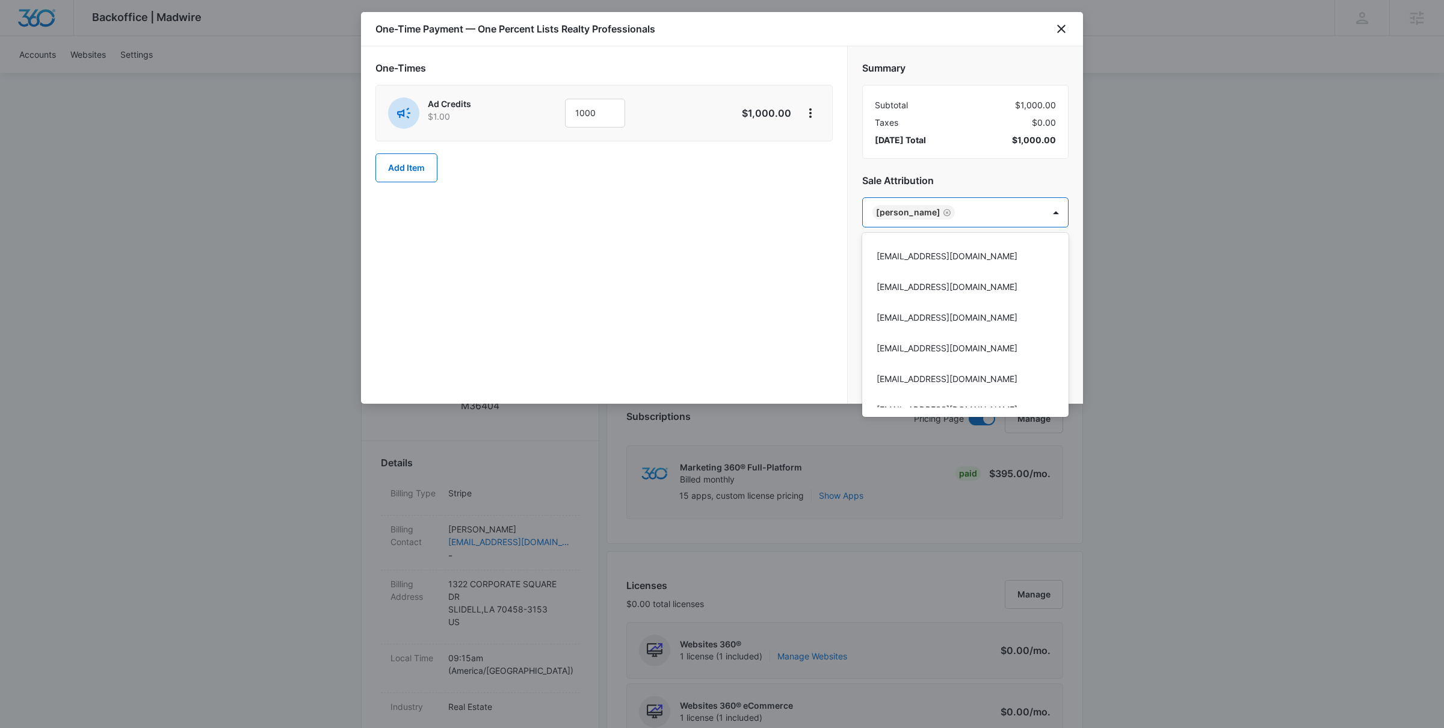
click at [729, 272] on div at bounding box center [722, 364] width 1444 height 728
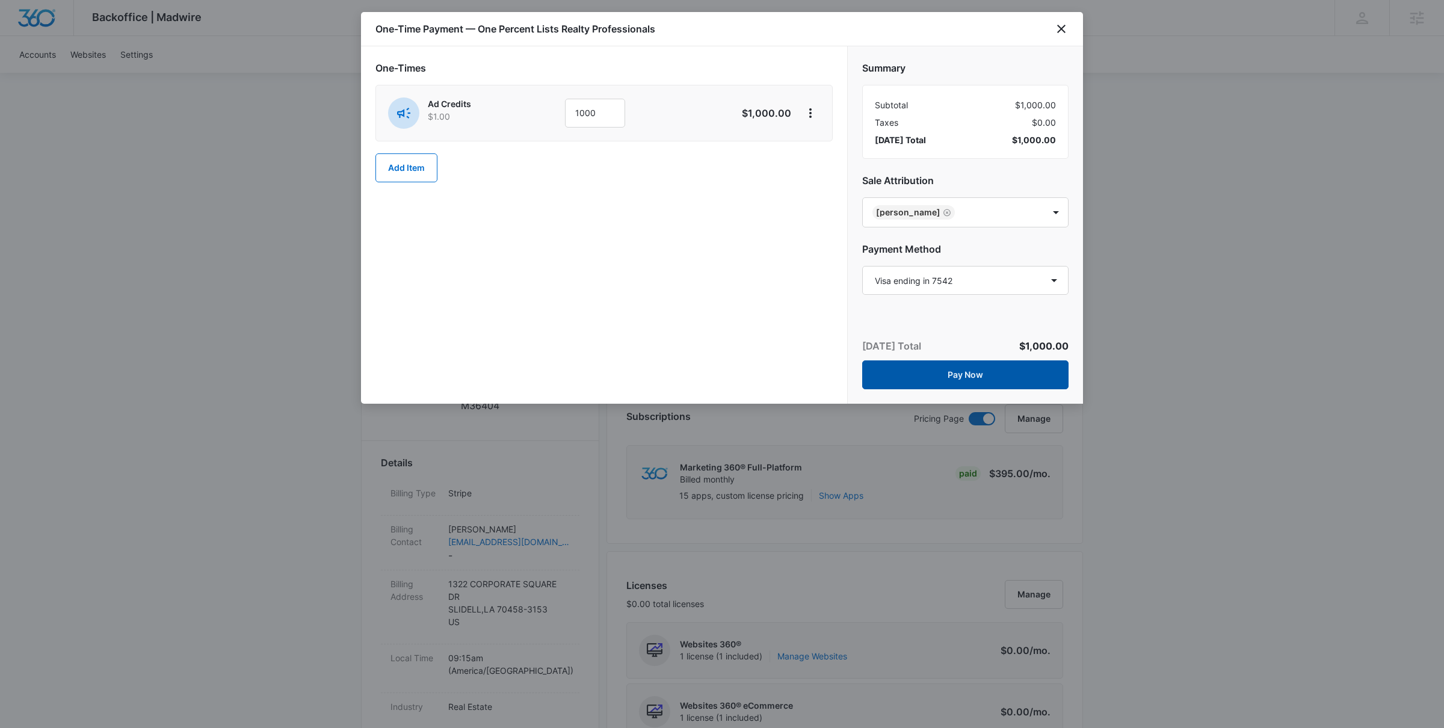
click at [967, 372] on button "Pay Now" at bounding box center [965, 374] width 206 height 29
